Goal: Information Seeking & Learning: Understand process/instructions

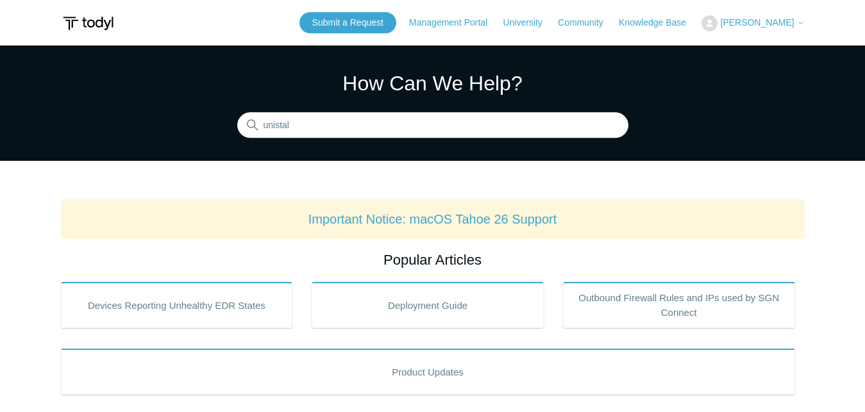
type input "unistall"
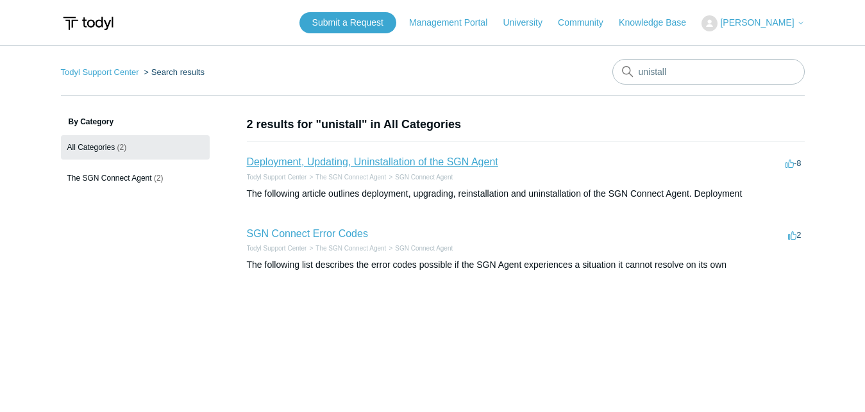
click at [376, 165] on link "Deployment, Updating, Uninstallation of the SGN Agent" at bounding box center [372, 161] width 251 height 11
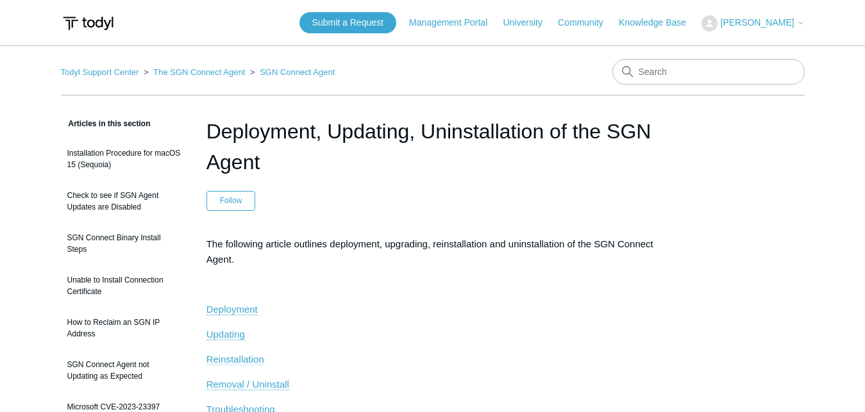
click at [236, 356] on span "Reinstallation" at bounding box center [235, 359] width 58 height 11
click at [266, 381] on span "Removal / Uninstall" at bounding box center [247, 384] width 83 height 11
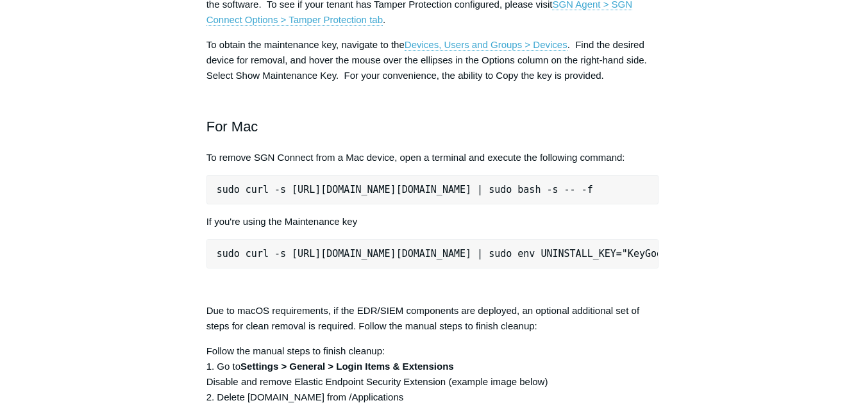
click at [660, 275] on article "Deployment, Updating, Uninstallation of the SGN Agent Follow Not yet followed b…" at bounding box center [432, 257] width 491 height 3602
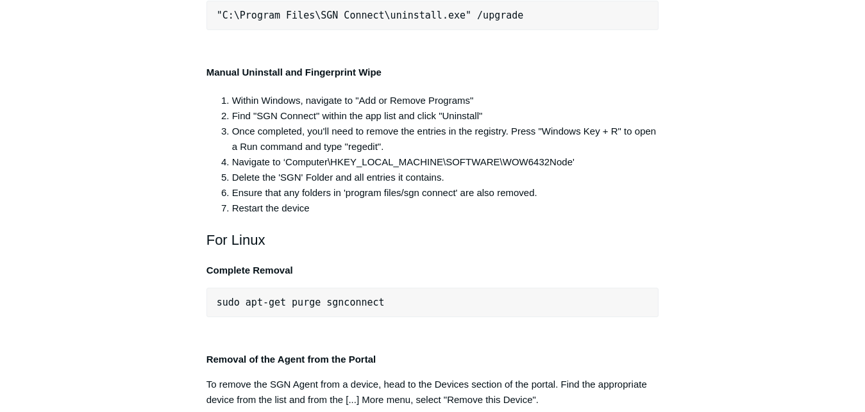
scroll to position [2608, 0]
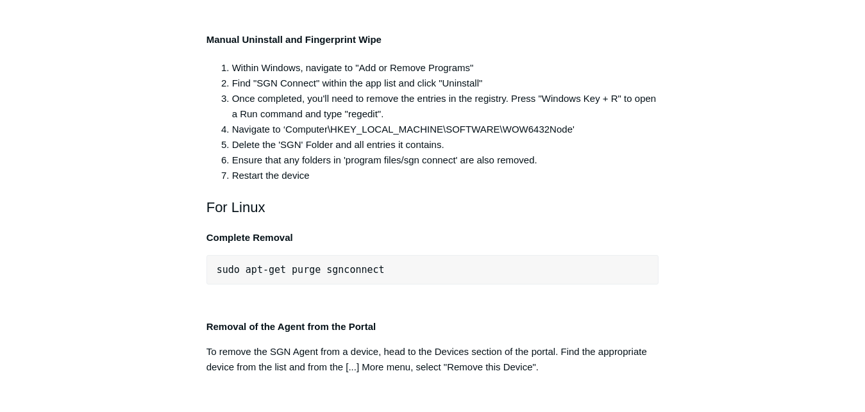
drag, startPoint x: 443, startPoint y: 160, endPoint x: 418, endPoint y: 160, distance: 24.4
drag, startPoint x: 522, startPoint y: 225, endPoint x: 219, endPoint y: 225, distance: 302.5
copy pre "C:\Program Files\SGN Connect\uninstall.exe" /uninstallKey"
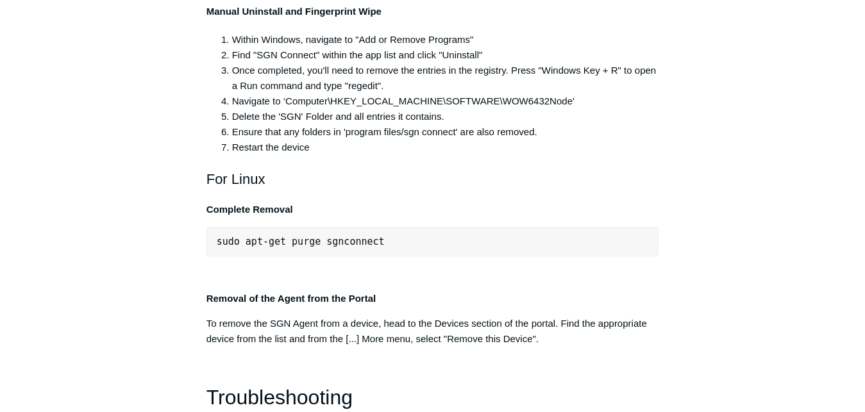
scroll to position [2640, 0]
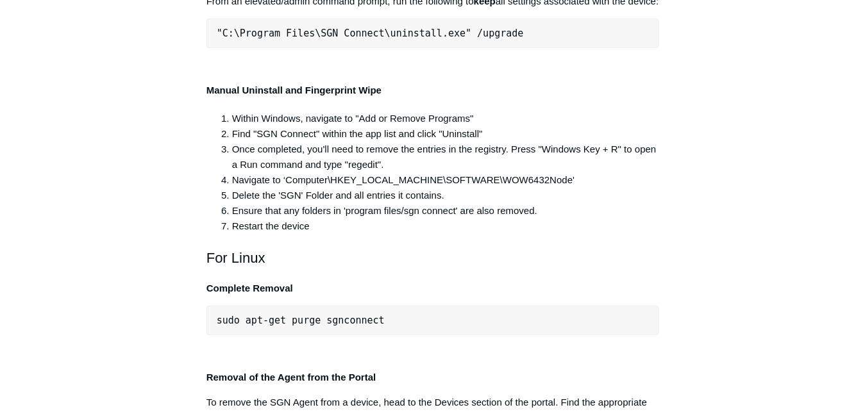
scroll to position [2542, 0]
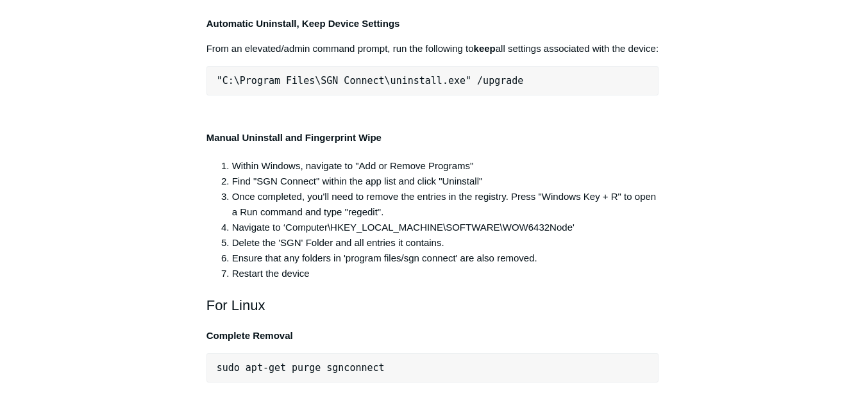
drag, startPoint x: 461, startPoint y: 259, endPoint x: 204, endPoint y: 257, distance: 257.6
copy span ""C:\Program Files\SGN Connect\uninstall.exe""
drag, startPoint x: 524, startPoint y: 322, endPoint x: 168, endPoint y: 309, distance: 355.9
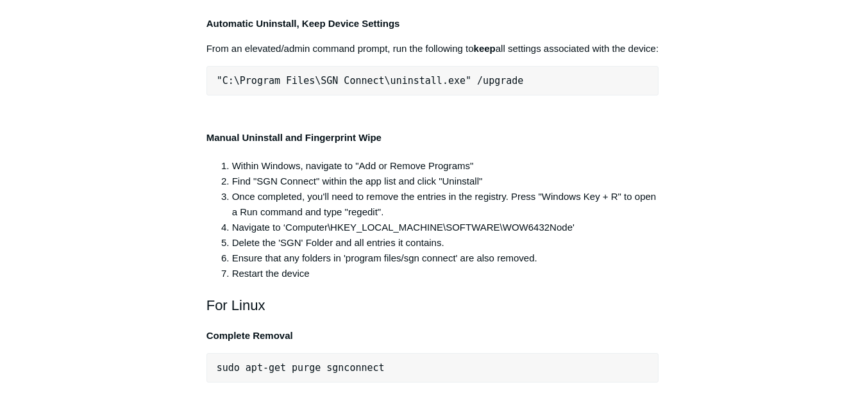
drag, startPoint x: 217, startPoint y: 318, endPoint x: 524, endPoint y: 322, distance: 307.6
copy pre ""C:\Program Files\SGN Connect\uninstall.exe" /uninstallKey"
